Goal: Task Accomplishment & Management: Manage account settings

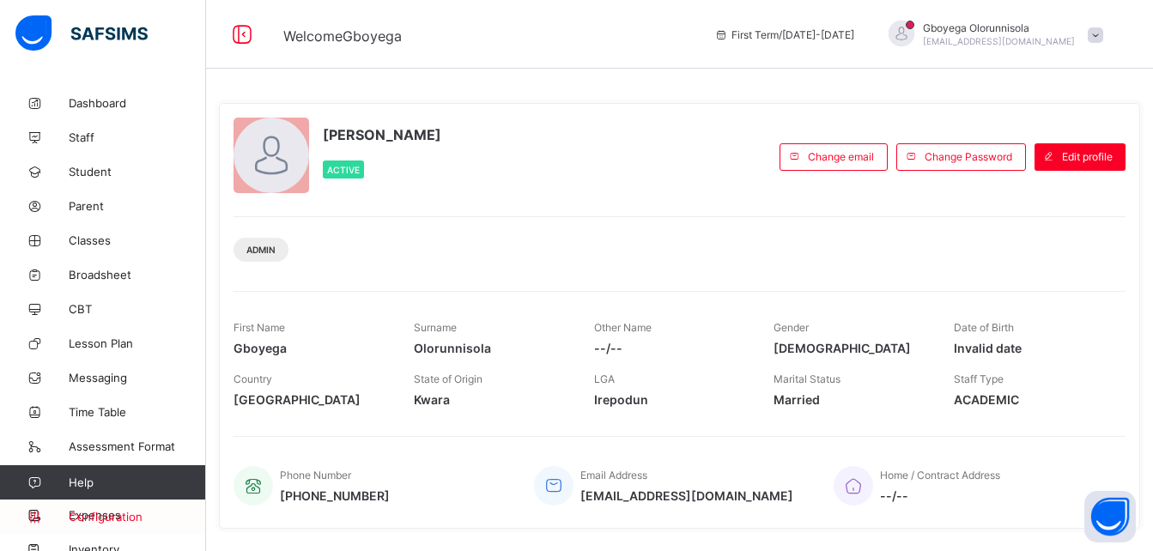
click at [133, 517] on span "Configuration" at bounding box center [137, 517] width 136 height 14
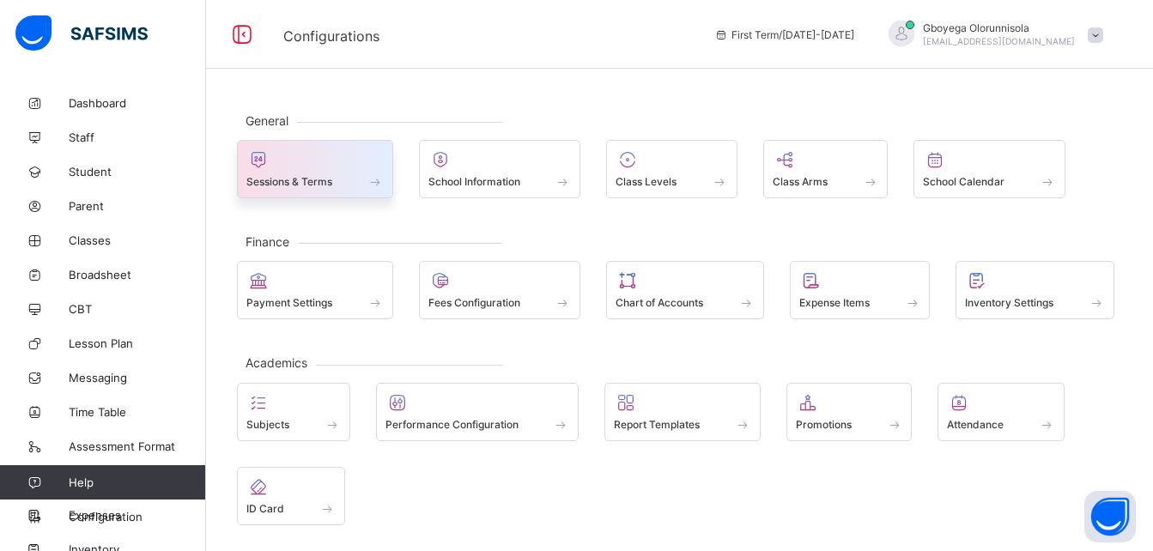
click at [311, 178] on span "Sessions & Terms" at bounding box center [289, 181] width 86 height 13
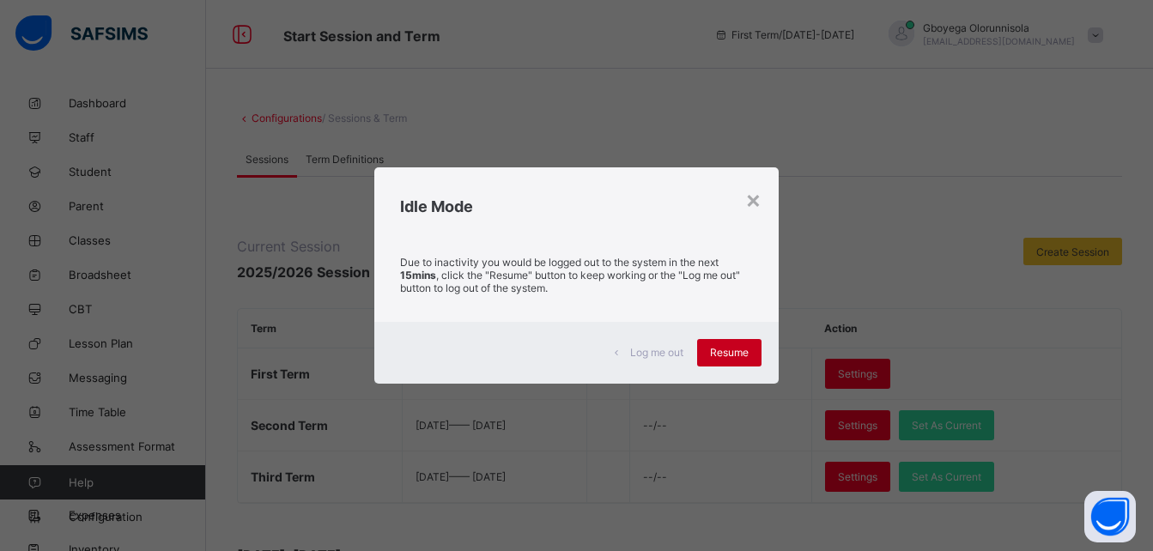
click at [724, 346] on span "Resume" at bounding box center [729, 352] width 39 height 13
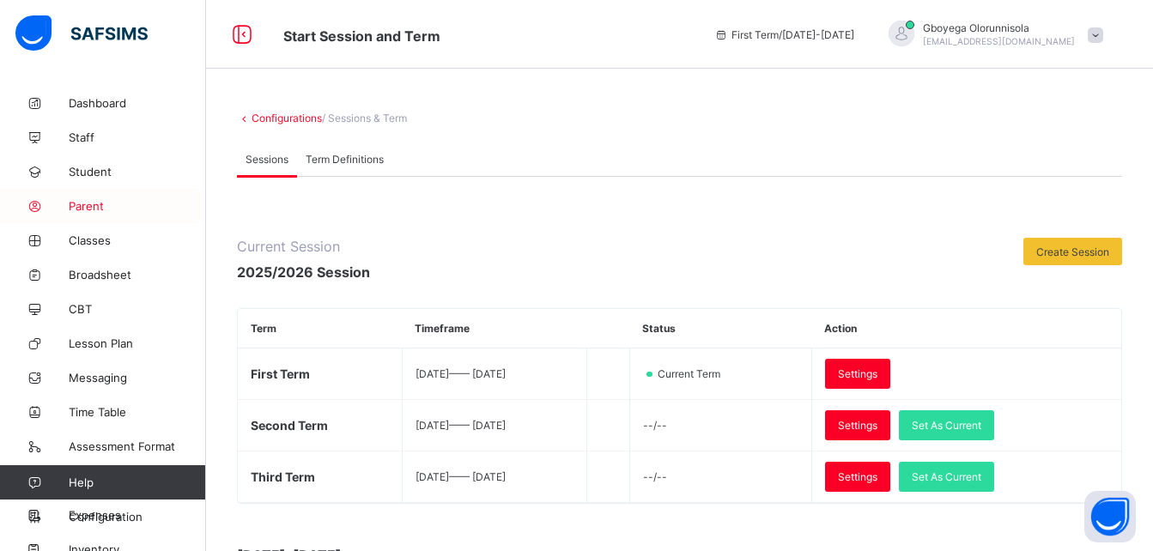
click at [90, 209] on span "Parent" at bounding box center [137, 206] width 137 height 14
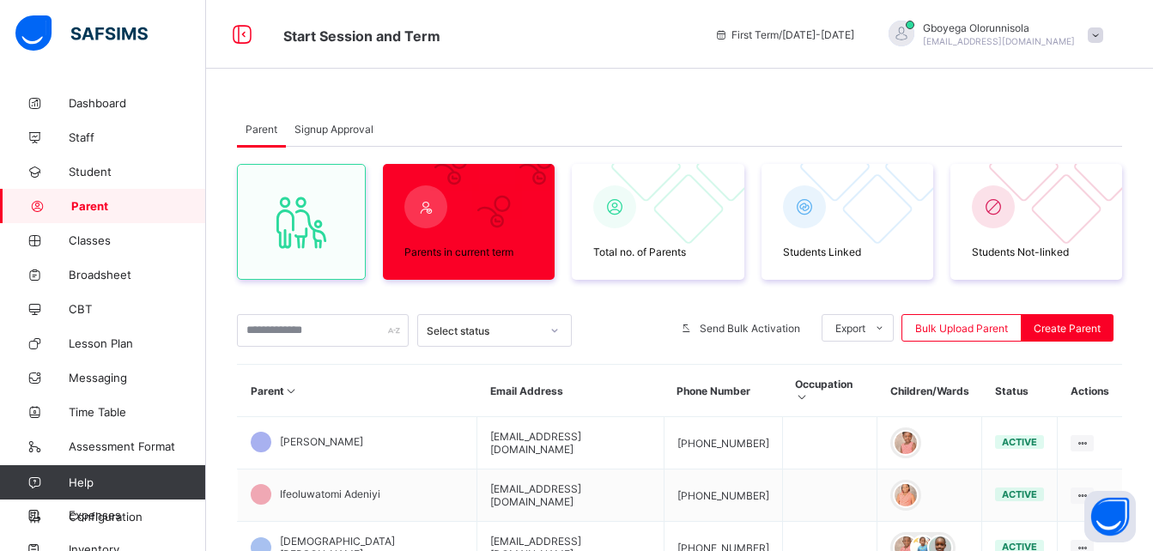
click at [357, 142] on div "Signup Approval" at bounding box center [334, 129] width 96 height 34
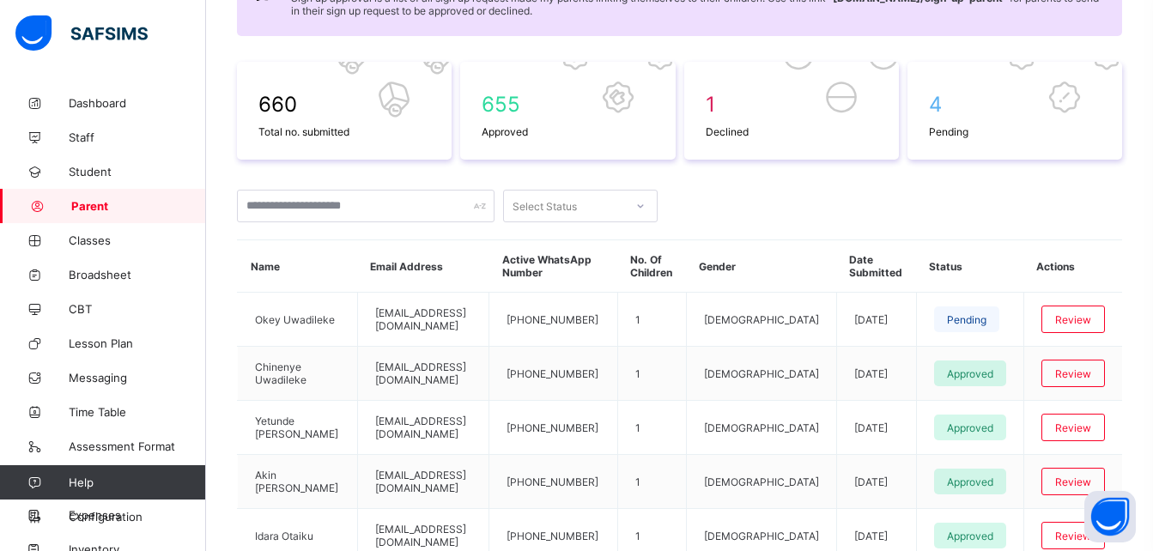
scroll to position [230, 0]
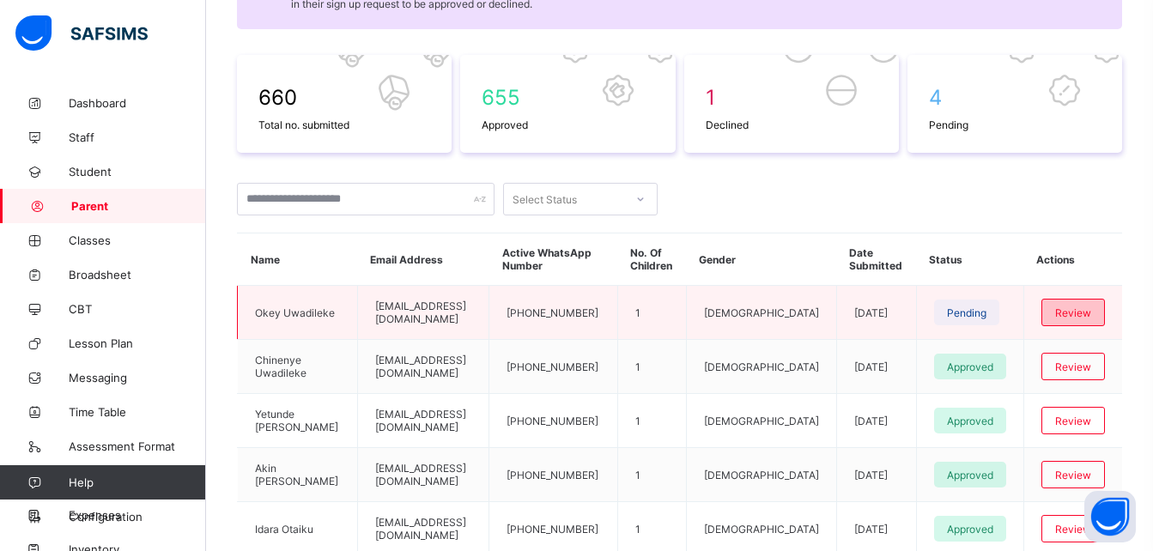
click at [1093, 320] on div "Review" at bounding box center [1073, 312] width 64 height 27
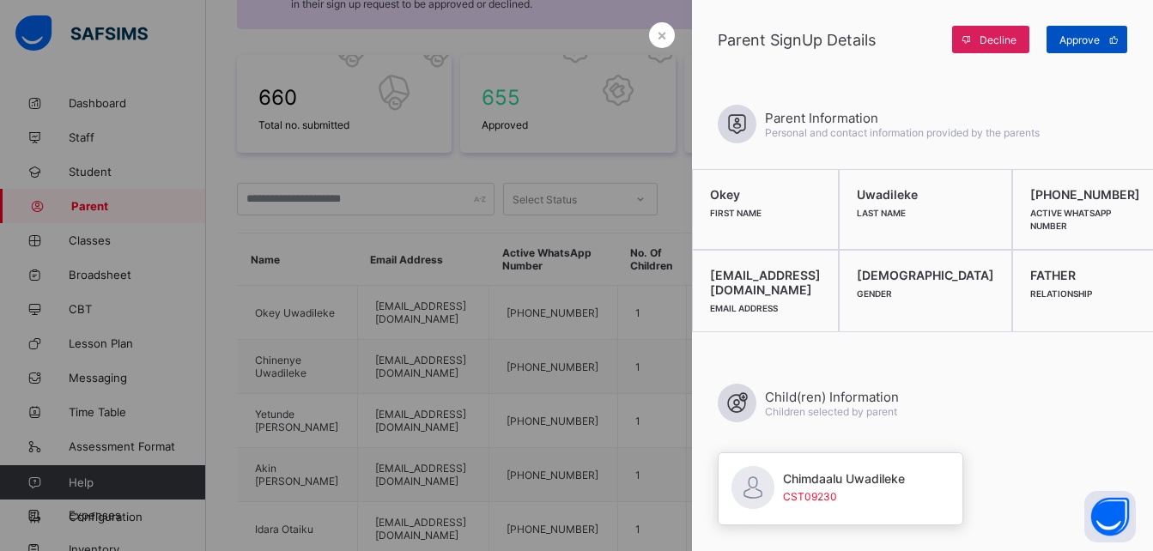
click at [1087, 45] on div "Approve" at bounding box center [1086, 39] width 81 height 27
